Goal: Information Seeking & Learning: Learn about a topic

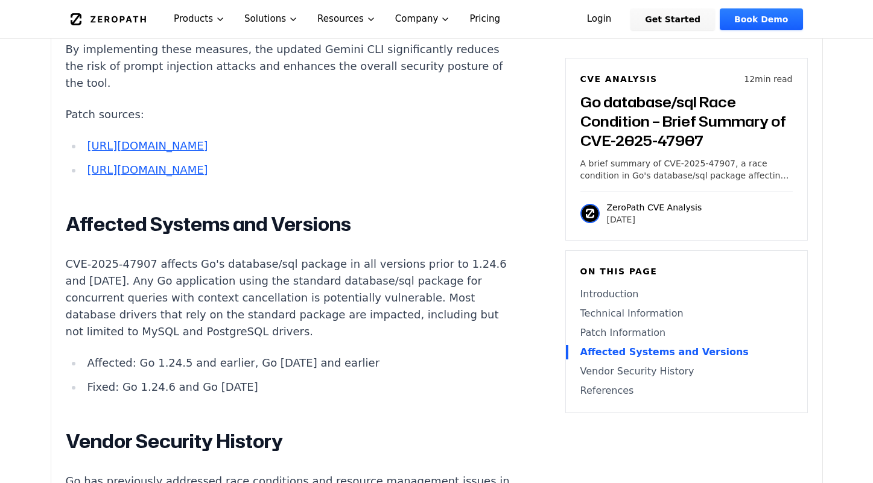
scroll to position [2359, 0]
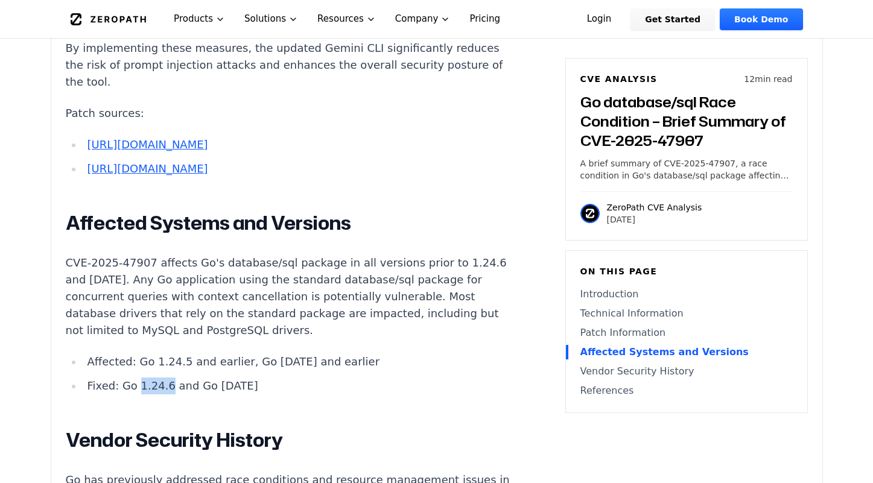
drag, startPoint x: 135, startPoint y: 318, endPoint x: 165, endPoint y: 316, distance: 30.2
click at [165, 378] on li "Fixed: Go 1.24.6 and Go [DATE]" at bounding box center [299, 386] width 432 height 17
copy li "1.24.6"
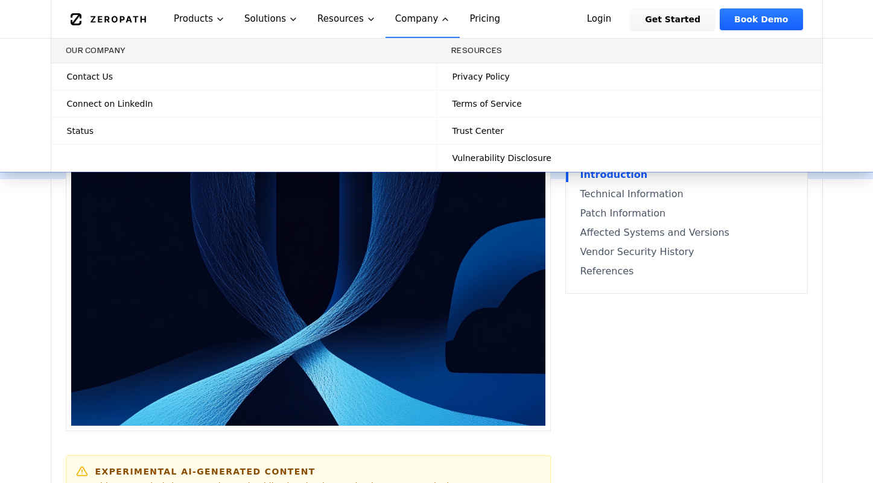
scroll to position [0, 0]
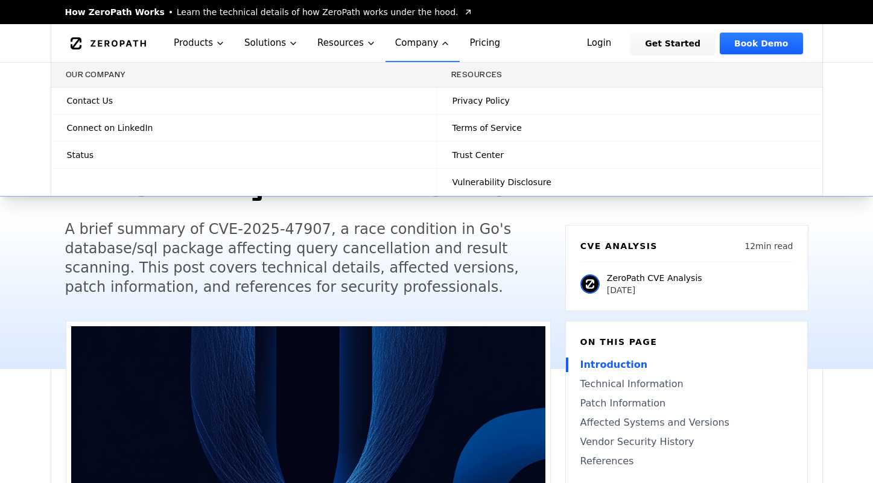
click at [517, 275] on h5 "A brief summary of CVE-2025-47907, a race condition in Go's database/sql packag…" at bounding box center [297, 258] width 464 height 77
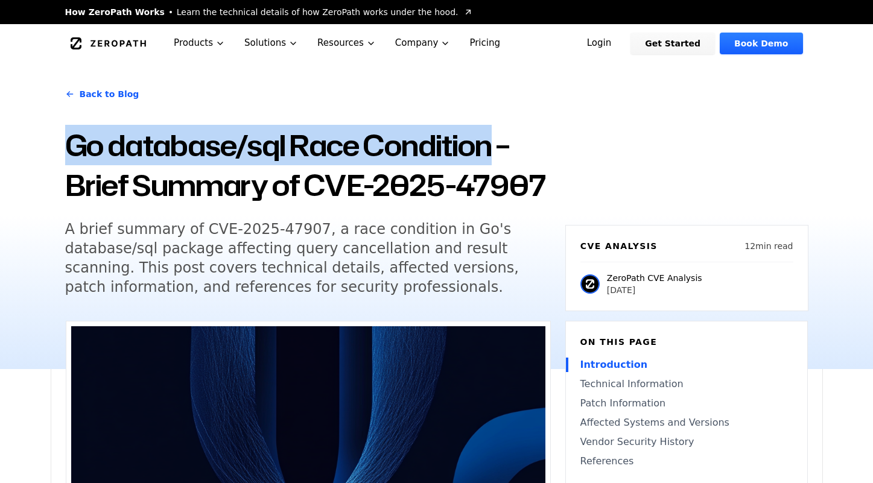
drag, startPoint x: 67, startPoint y: 140, endPoint x: 496, endPoint y: 148, distance: 428.6
click at [496, 147] on h1 "Go database/sql Race Condition – Brief Summary of CVE-2025-47907" at bounding box center [308, 166] width 486 height 80
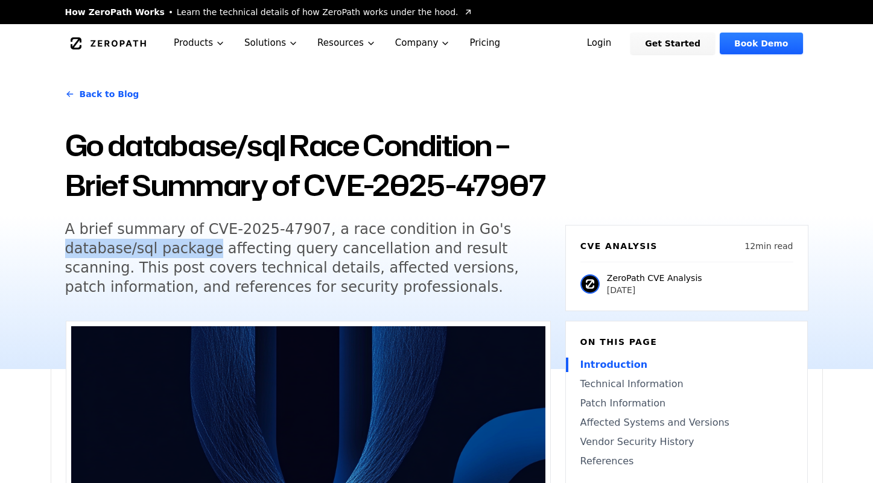
drag, startPoint x: 63, startPoint y: 252, endPoint x: 200, endPoint y: 251, distance: 137.0
click at [200, 251] on div "Back to Blog Go database/sql Race Condition – Brief Summary of CVE-2025-47907 A…" at bounding box center [437, 216] width 773 height 307
copy h5 "database/sql package"
